Goal: Task Accomplishment & Management: Manage account settings

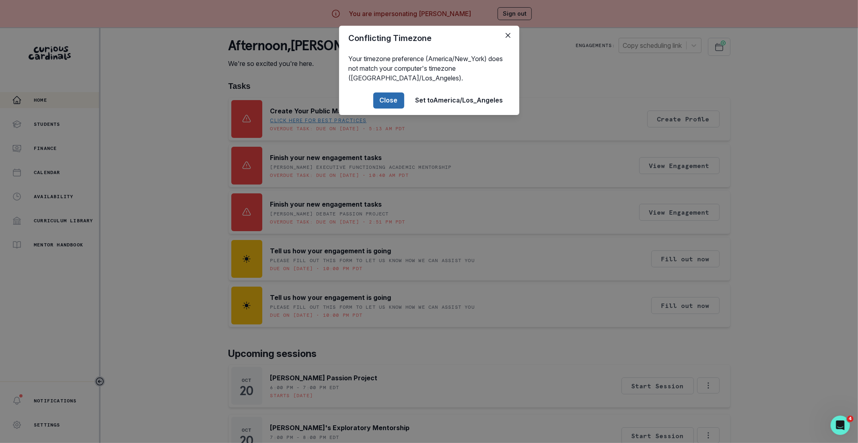
click at [389, 101] on button "Close" at bounding box center [388, 100] width 31 height 16
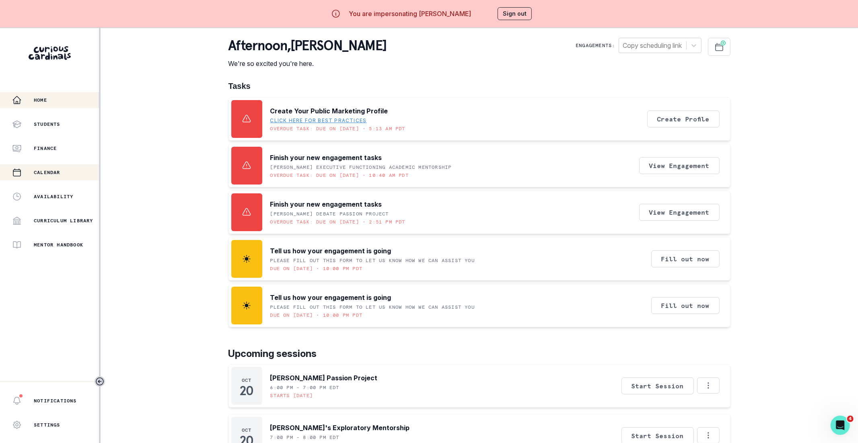
click at [52, 168] on div "Calendar" at bounding box center [55, 173] width 87 height 10
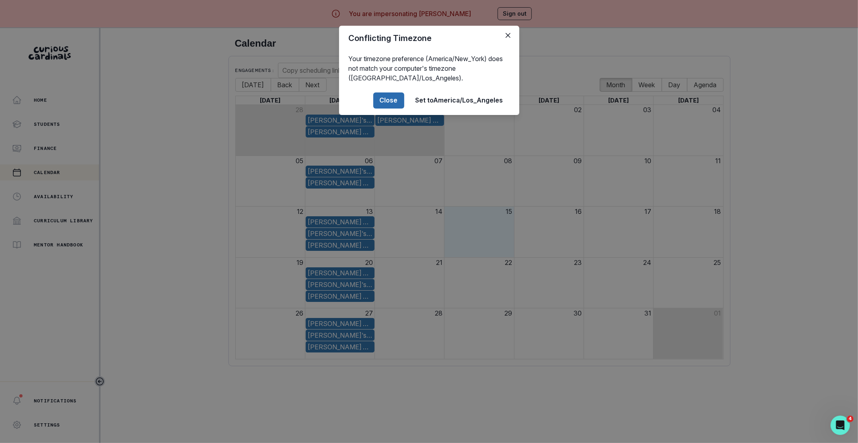
click at [386, 98] on button "Close" at bounding box center [388, 100] width 31 height 16
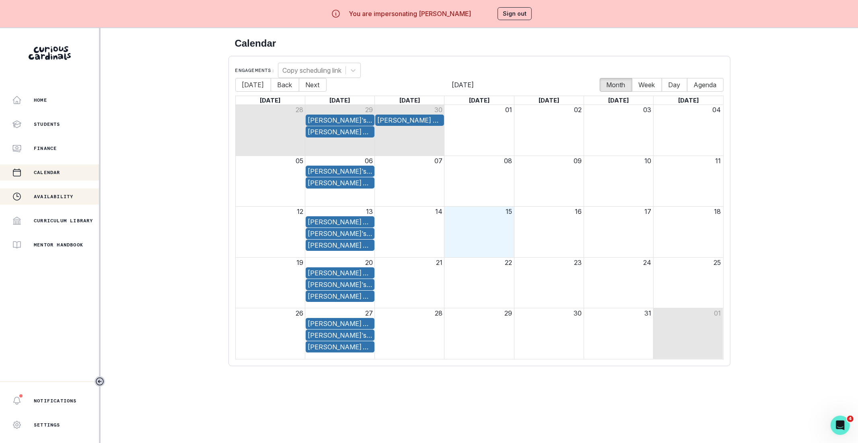
click at [68, 190] on button "Availability" at bounding box center [49, 197] width 99 height 16
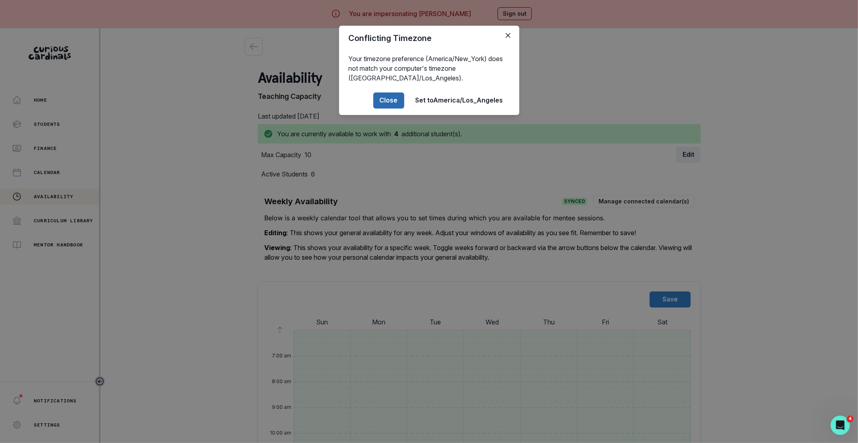
click at [381, 101] on button "Close" at bounding box center [388, 100] width 31 height 16
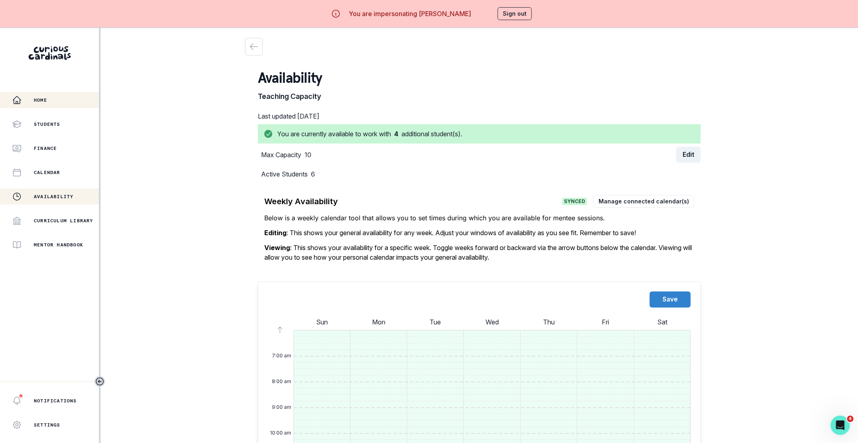
click at [40, 100] on p "Home" at bounding box center [40, 100] width 13 height 6
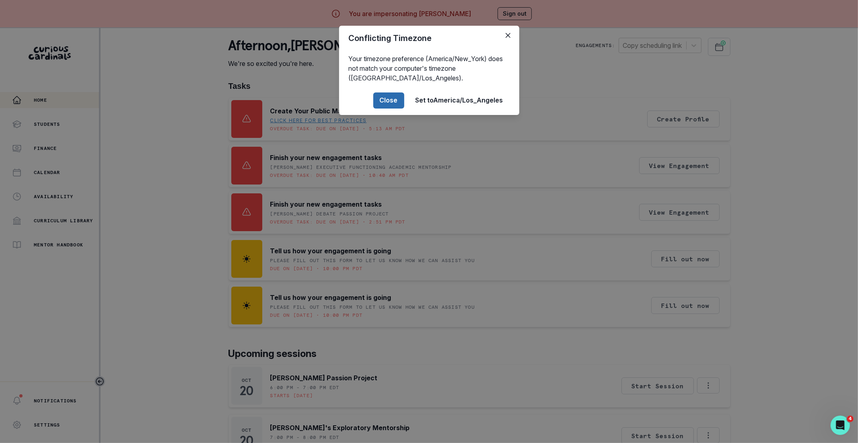
click at [393, 103] on button "Close" at bounding box center [388, 100] width 31 height 16
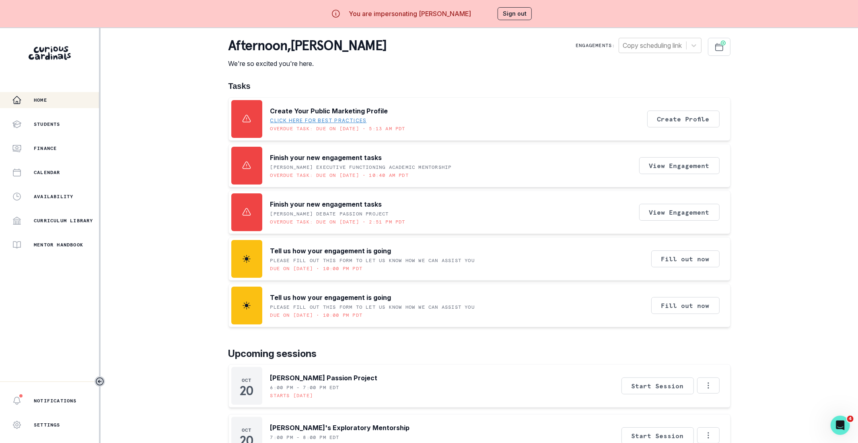
click at [509, 14] on button "Sign out" at bounding box center [514, 13] width 34 height 13
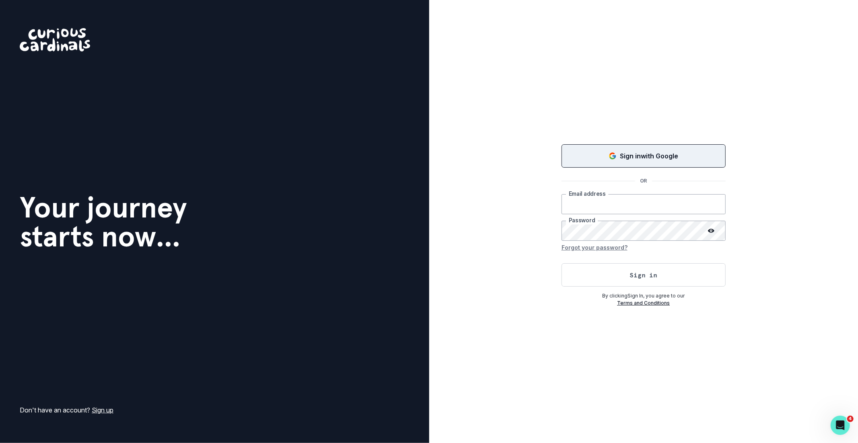
type input "[EMAIL_ADDRESS][DOMAIN_NAME]"
click at [625, 146] on button "Sign in with Google" at bounding box center [643, 155] width 164 height 23
